Goal: Task Accomplishment & Management: Manage account settings

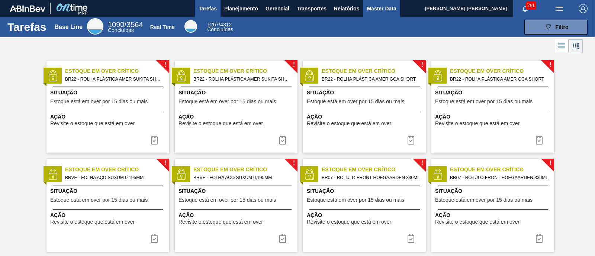
click at [382, 9] on span "Master Data" at bounding box center [381, 8] width 29 height 9
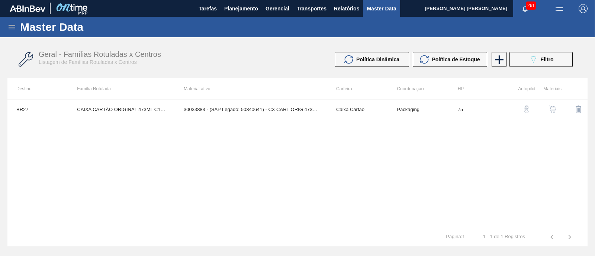
click at [16, 28] on icon at bounding box center [11, 27] width 9 height 9
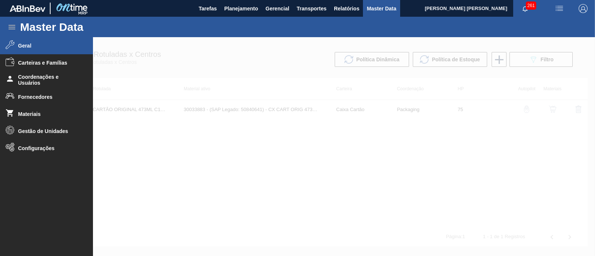
click at [28, 49] on span "Geral" at bounding box center [48, 46] width 61 height 6
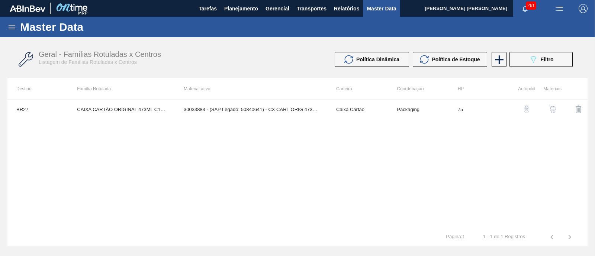
click at [9, 25] on icon at bounding box center [12, 27] width 7 height 4
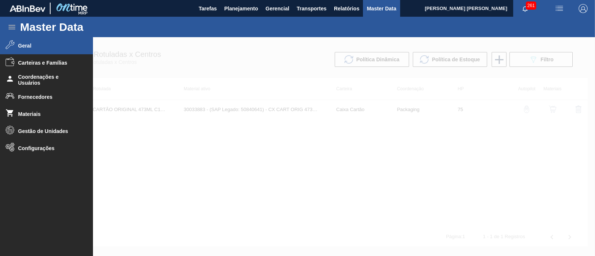
drag, startPoint x: 412, startPoint y: 196, endPoint x: 429, endPoint y: 177, distance: 25.8
click at [411, 196] on div at bounding box center [297, 146] width 595 height 219
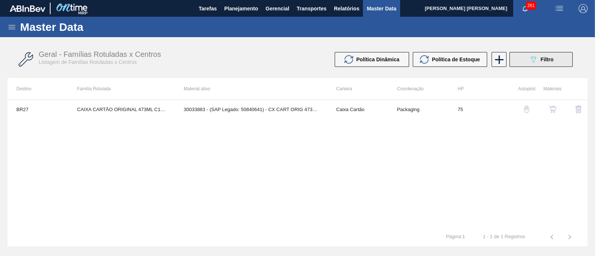
click at [544, 62] on span "Filtro" at bounding box center [547, 60] width 13 height 6
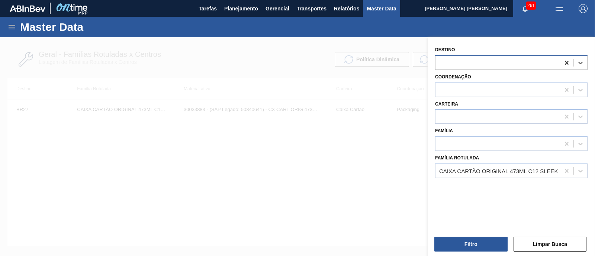
click at [566, 61] on icon at bounding box center [566, 62] width 7 height 7
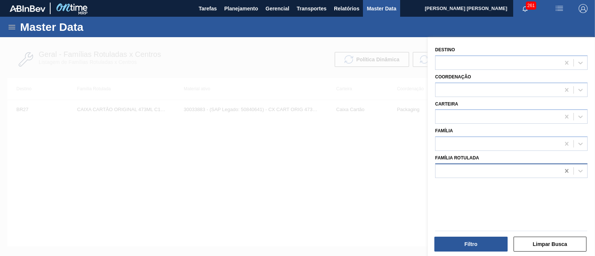
click at [565, 170] on icon at bounding box center [566, 171] width 3 height 4
click at [533, 169] on div at bounding box center [497, 170] width 125 height 11
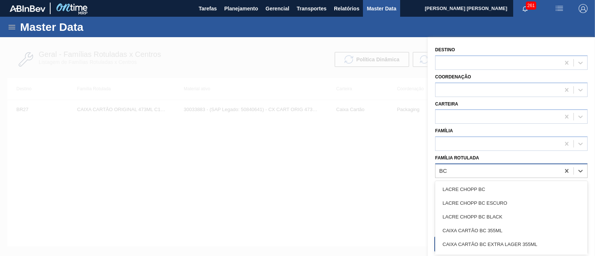
type Rotulada "B"
type Rotulada "M"
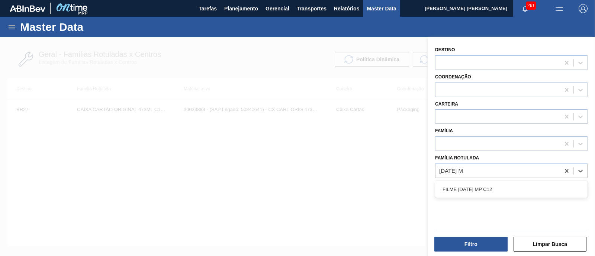
type Rotulada "[DATE] MP"
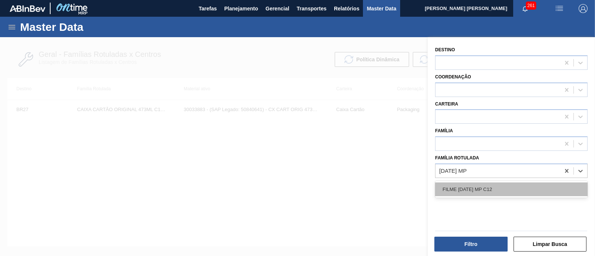
click at [527, 186] on div "FILME [DATE] MP C12" at bounding box center [511, 190] width 152 height 14
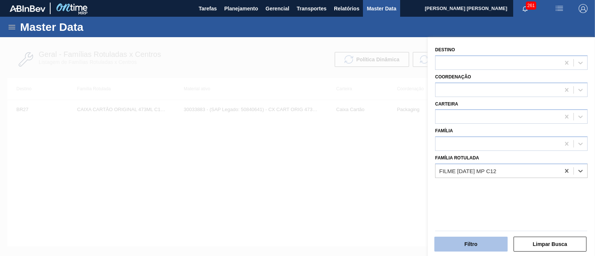
click at [485, 242] on button "Filtro" at bounding box center [470, 244] width 73 height 15
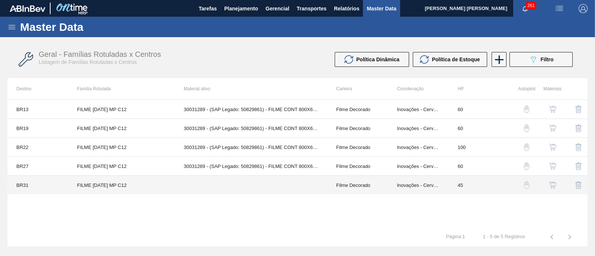
click at [18, 184] on td "BR31" at bounding box center [37, 185] width 61 height 19
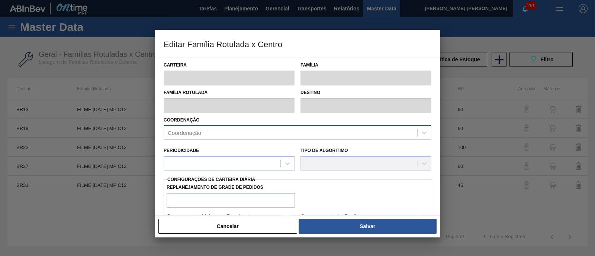
type input "Filme Decorado"
type input "FILME [DATE] MP C12"
type input "BR31 - BR31"
type input "45"
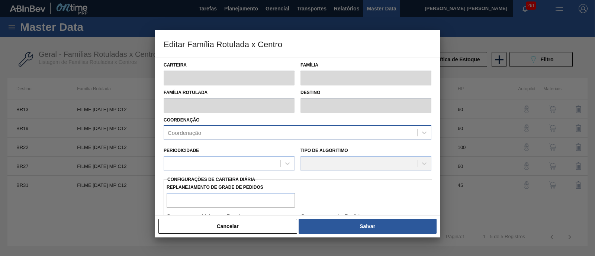
type input "0"
type input "100"
type input "0,000"
checkbox input "true"
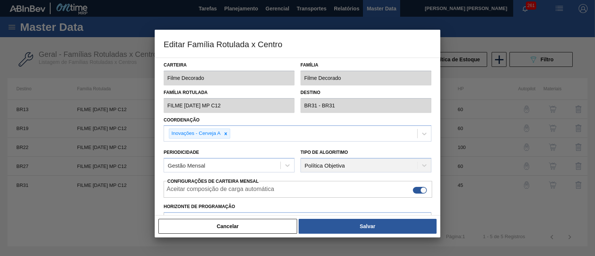
click at [319, 97] on label "Destino" at bounding box center [365, 92] width 131 height 11
click at [490, 213] on div at bounding box center [297, 128] width 595 height 256
click at [251, 228] on button "Cancelar" at bounding box center [227, 226] width 139 height 15
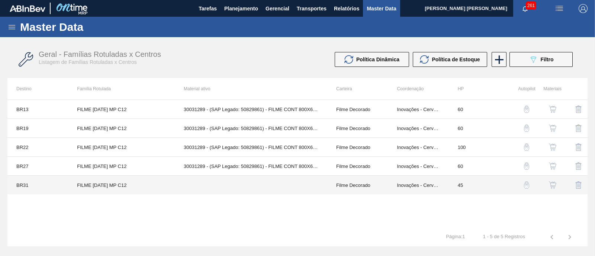
click at [93, 182] on td "FILME [DATE] MP C12" at bounding box center [121, 185] width 107 height 19
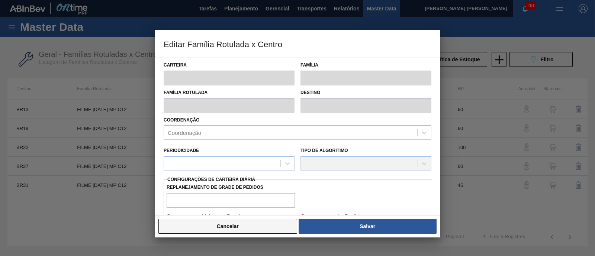
type input "Filme Decorado"
type input "FILME [DATE] MP C12"
type input "BR31 - BR31"
type input "45"
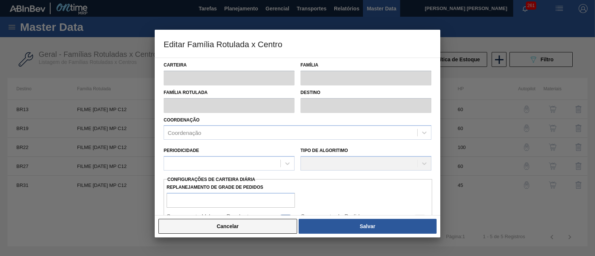
type input "0"
type input "100"
type input "0,000"
checkbox input "true"
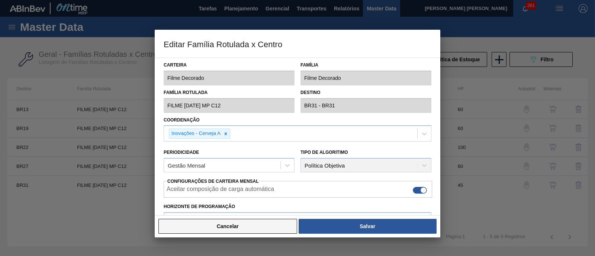
click at [268, 228] on button "Cancelar" at bounding box center [227, 226] width 139 height 15
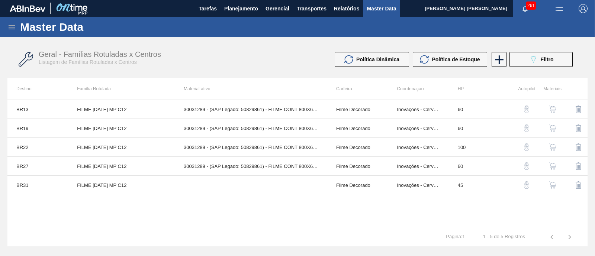
click at [583, 184] on button "button" at bounding box center [579, 185] width 18 height 18
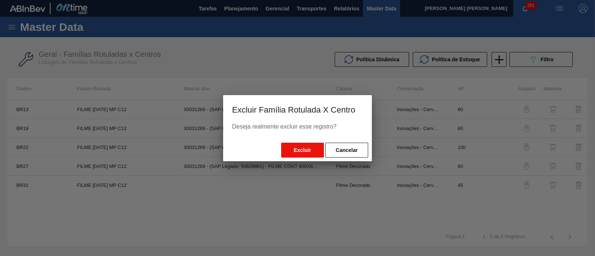
click at [310, 149] on button "Excluir" at bounding box center [302, 150] width 43 height 15
